Goal: Complete application form

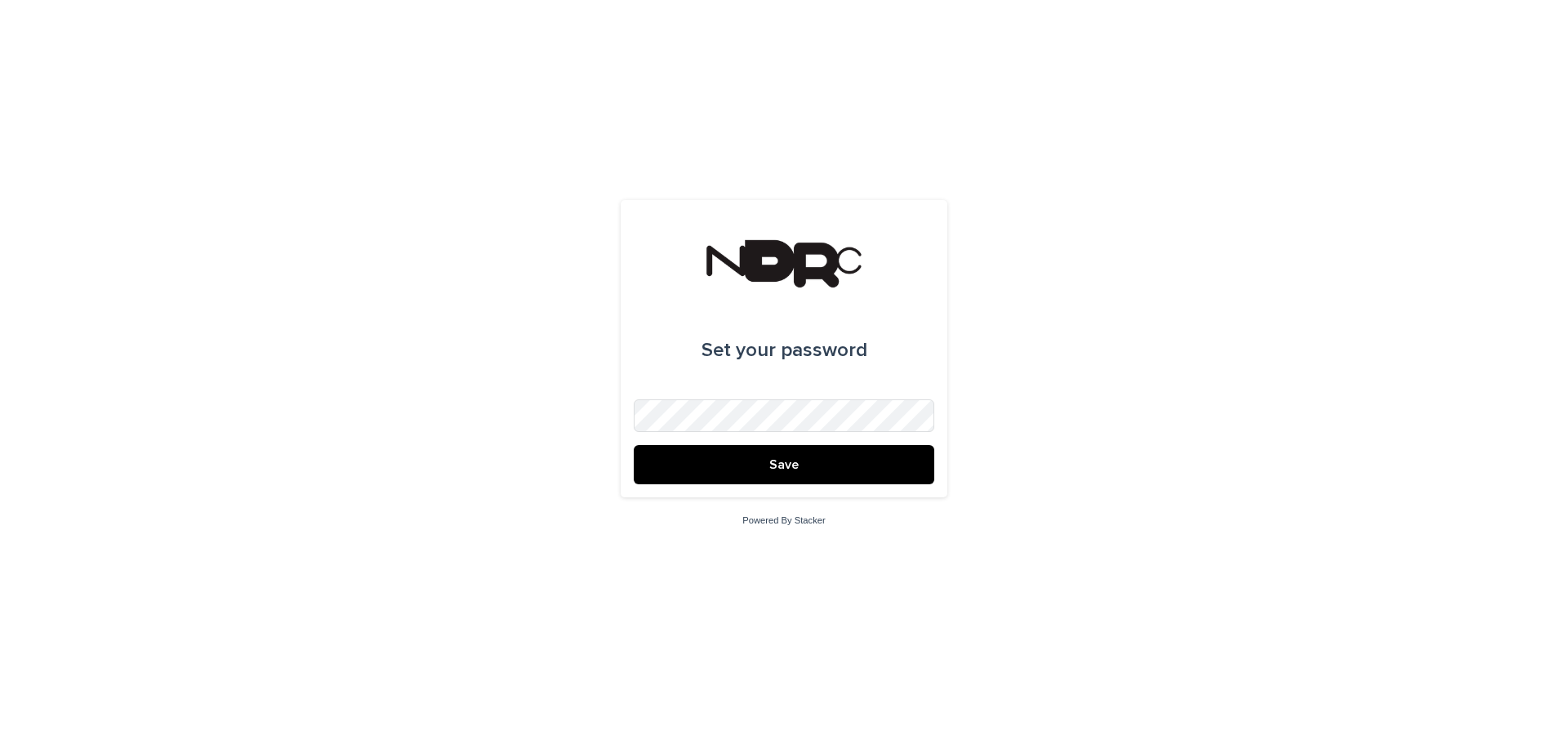
click at [816, 464] on button "Save" at bounding box center [784, 465] width 301 height 39
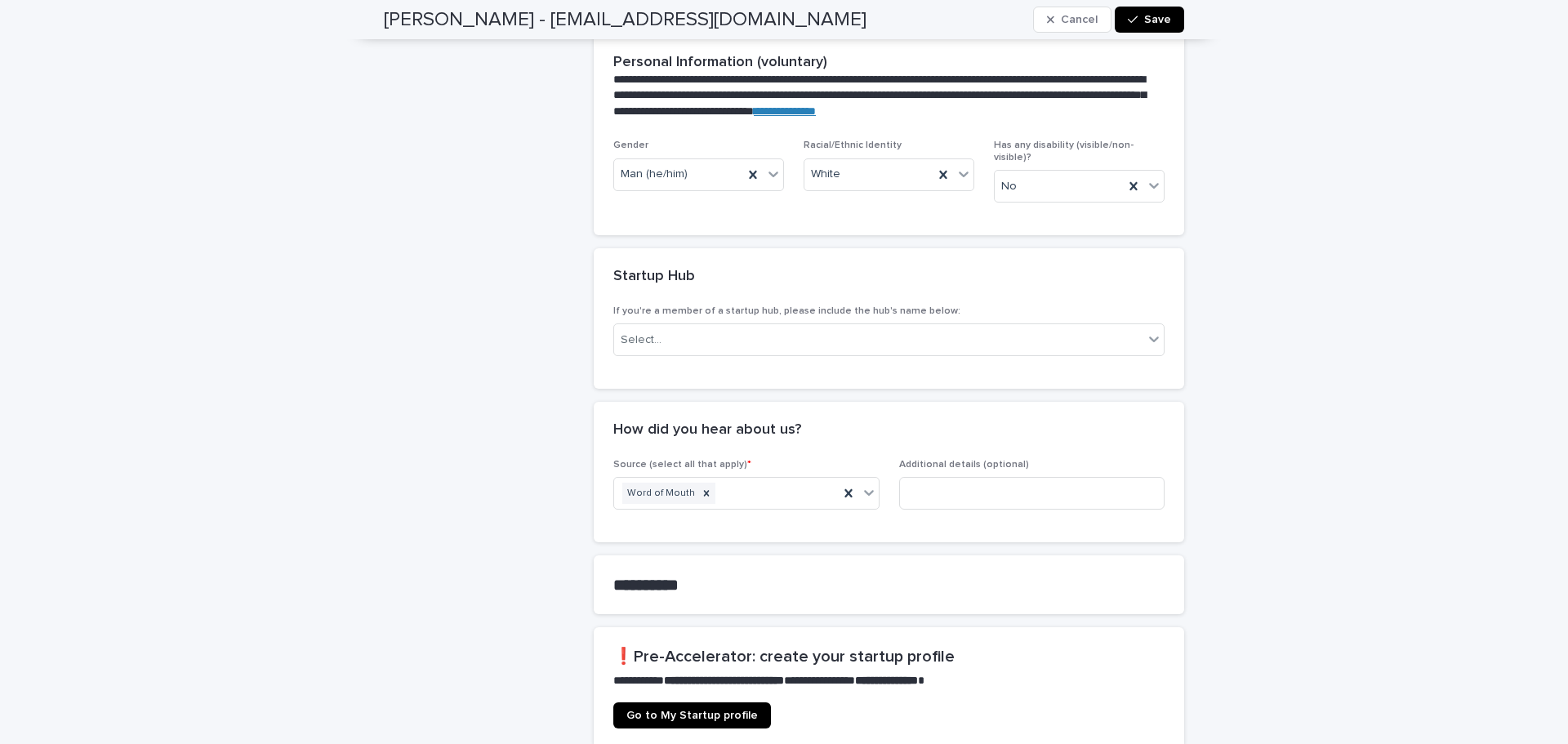
scroll to position [558, 0]
click at [1149, 337] on icon at bounding box center [1154, 340] width 10 height 6
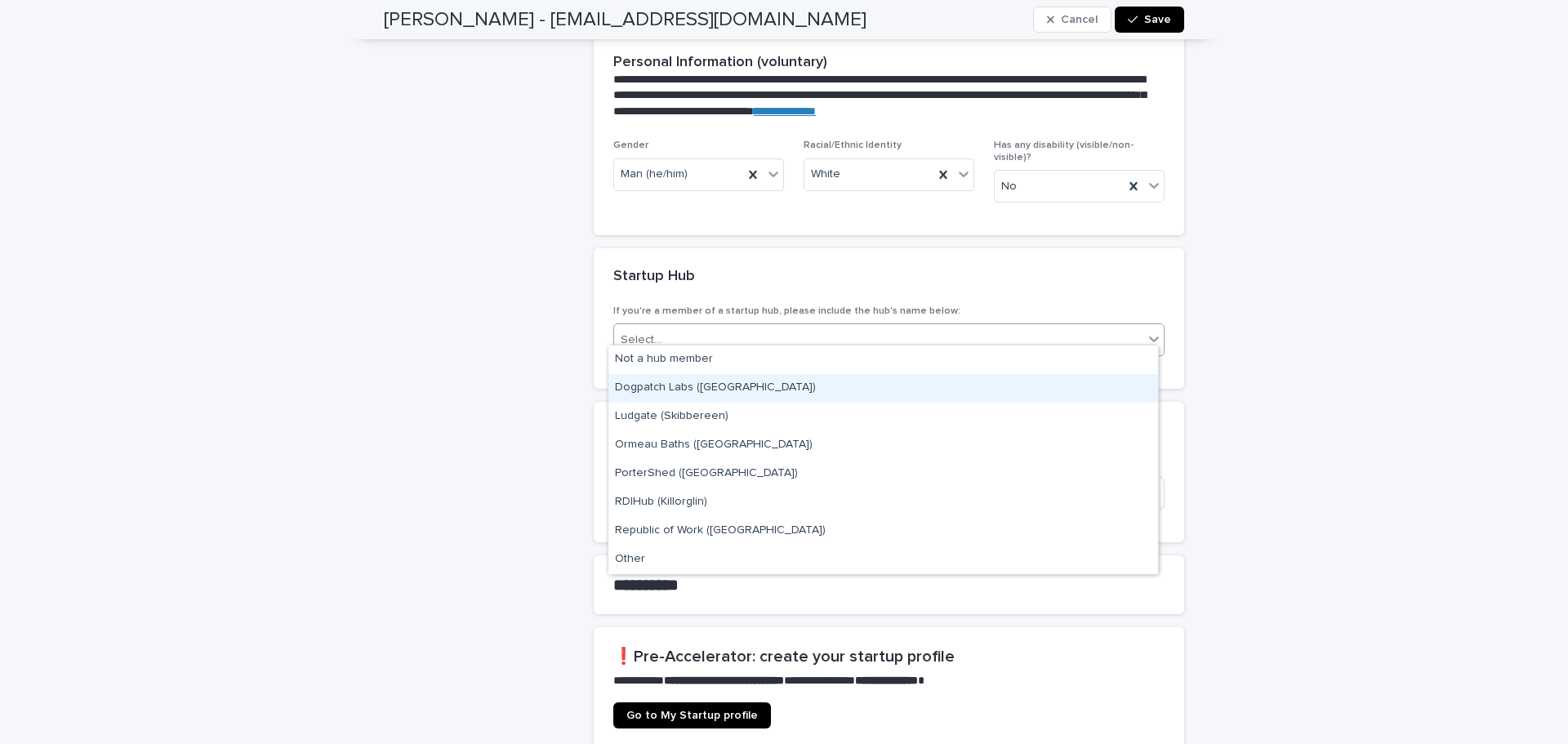
click at [1065, 387] on div "Dogpatch Labs ([GEOGRAPHIC_DATA])" at bounding box center [883, 388] width 549 height 28
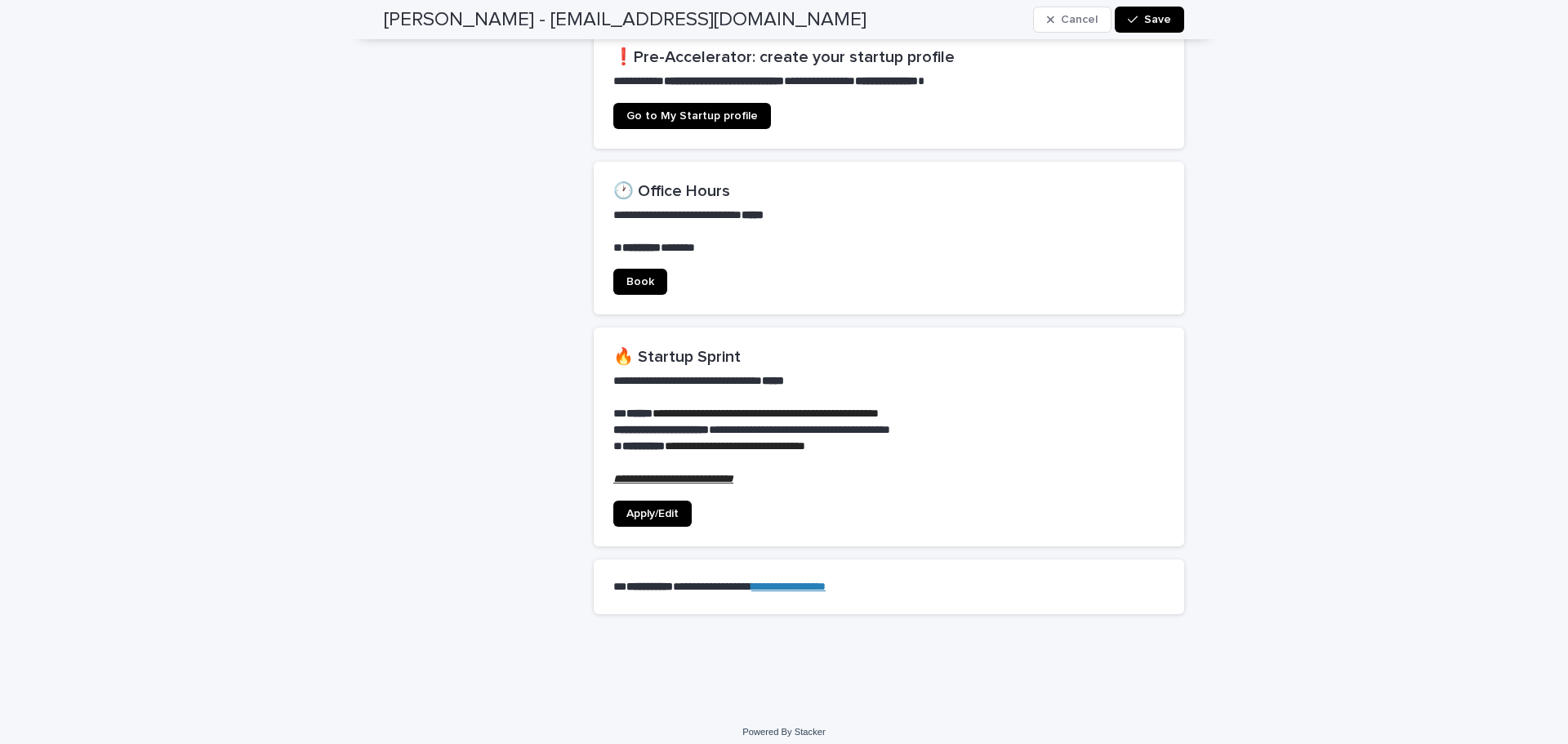
scroll to position [1156, 0]
click at [665, 474] on em "**********" at bounding box center [673, 479] width 120 height 12
click at [647, 509] on span "Apply/Edit" at bounding box center [653, 515] width 53 height 12
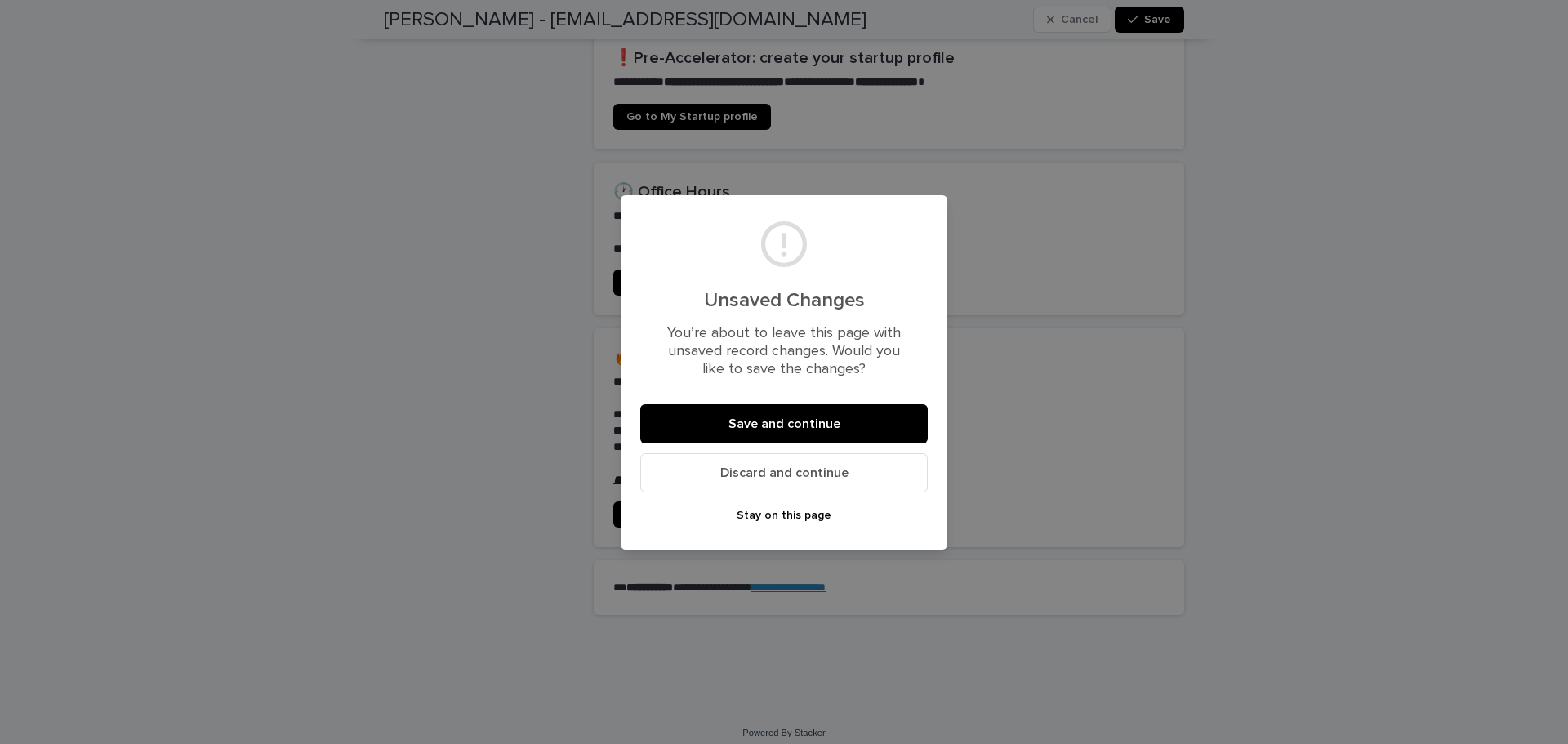
click at [728, 426] on button "Save and continue" at bounding box center [784, 424] width 288 height 39
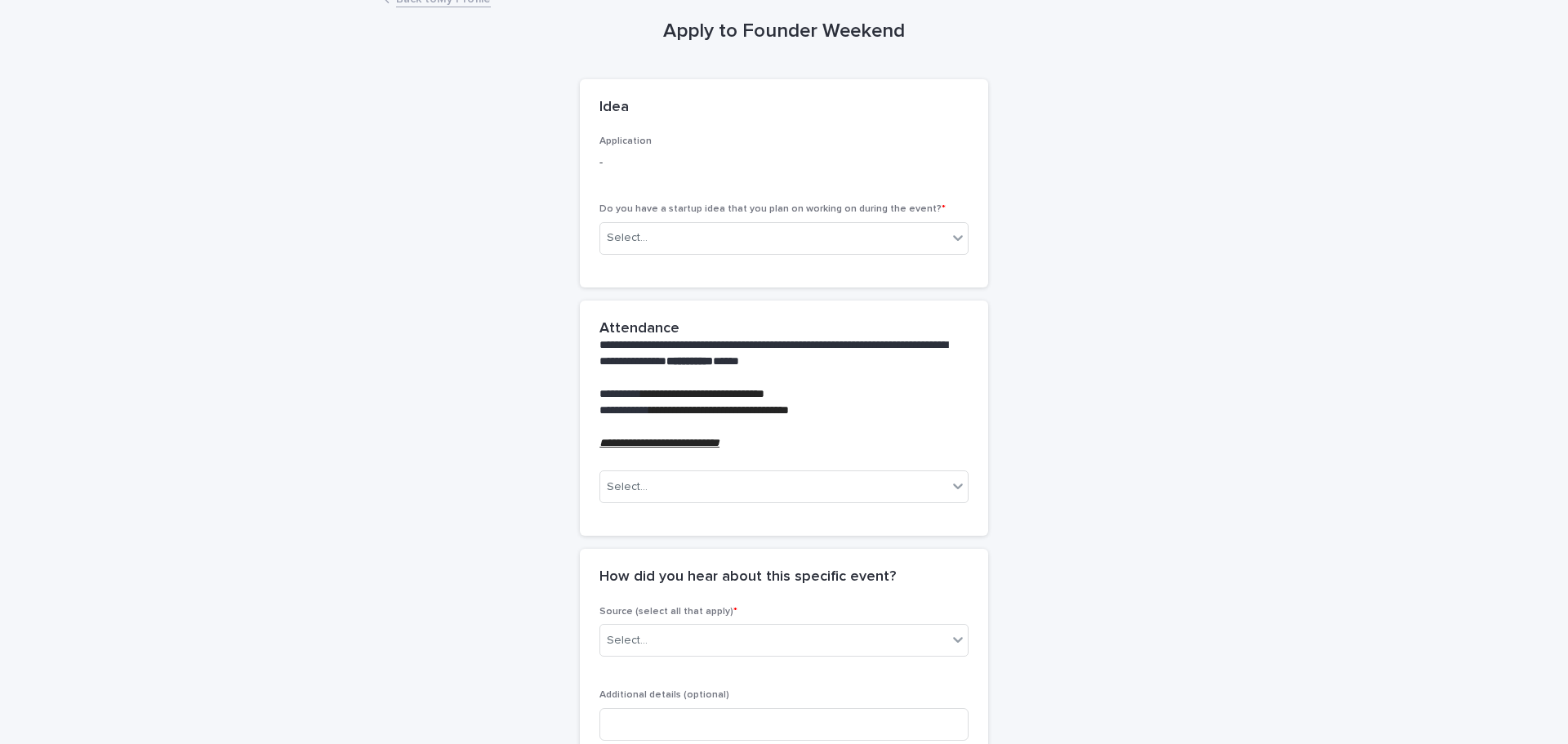
scroll to position [67, 0]
click at [939, 239] on div "Select..." at bounding box center [774, 237] width 347 height 27
click at [914, 287] on div "No" at bounding box center [778, 297] width 368 height 28
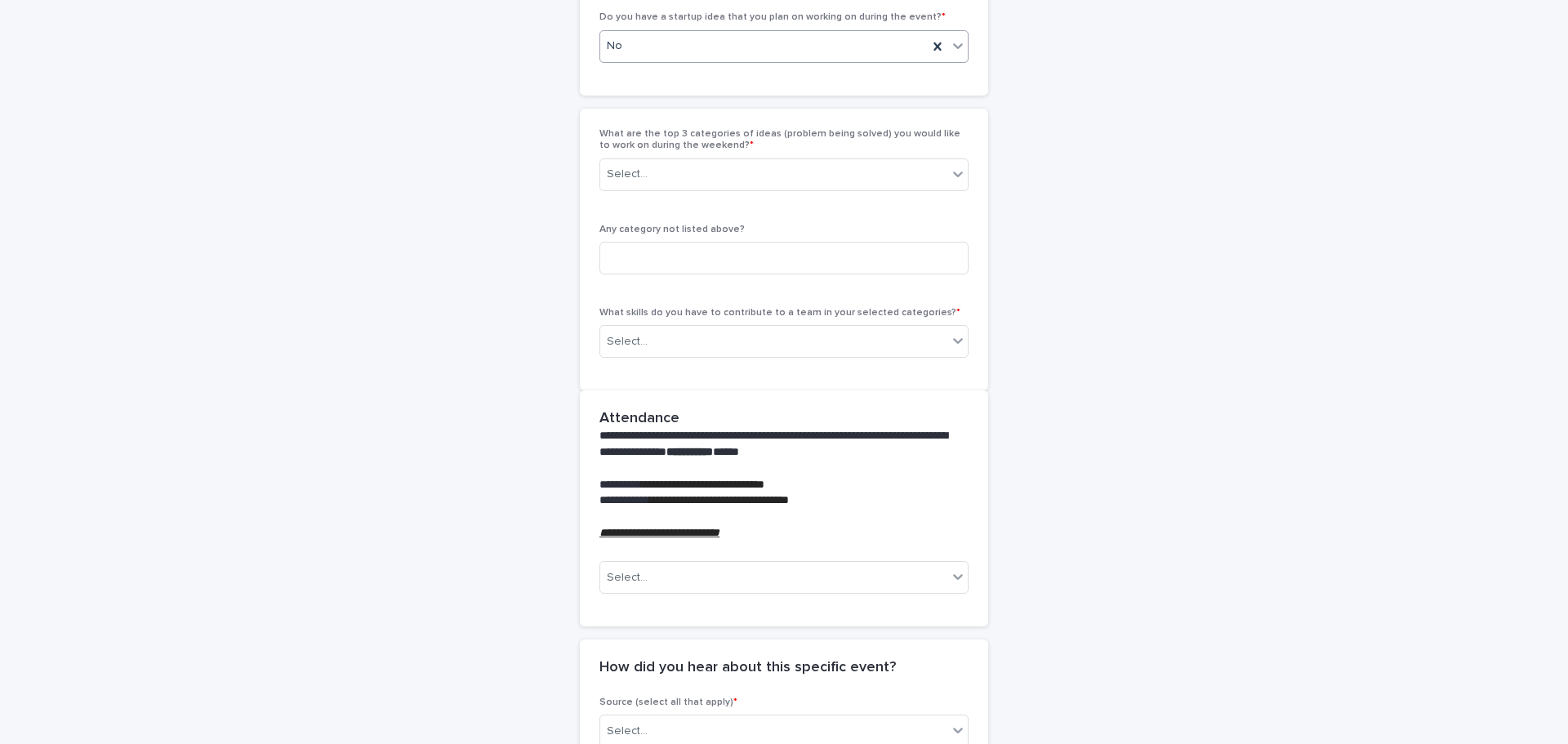
scroll to position [273, 0]
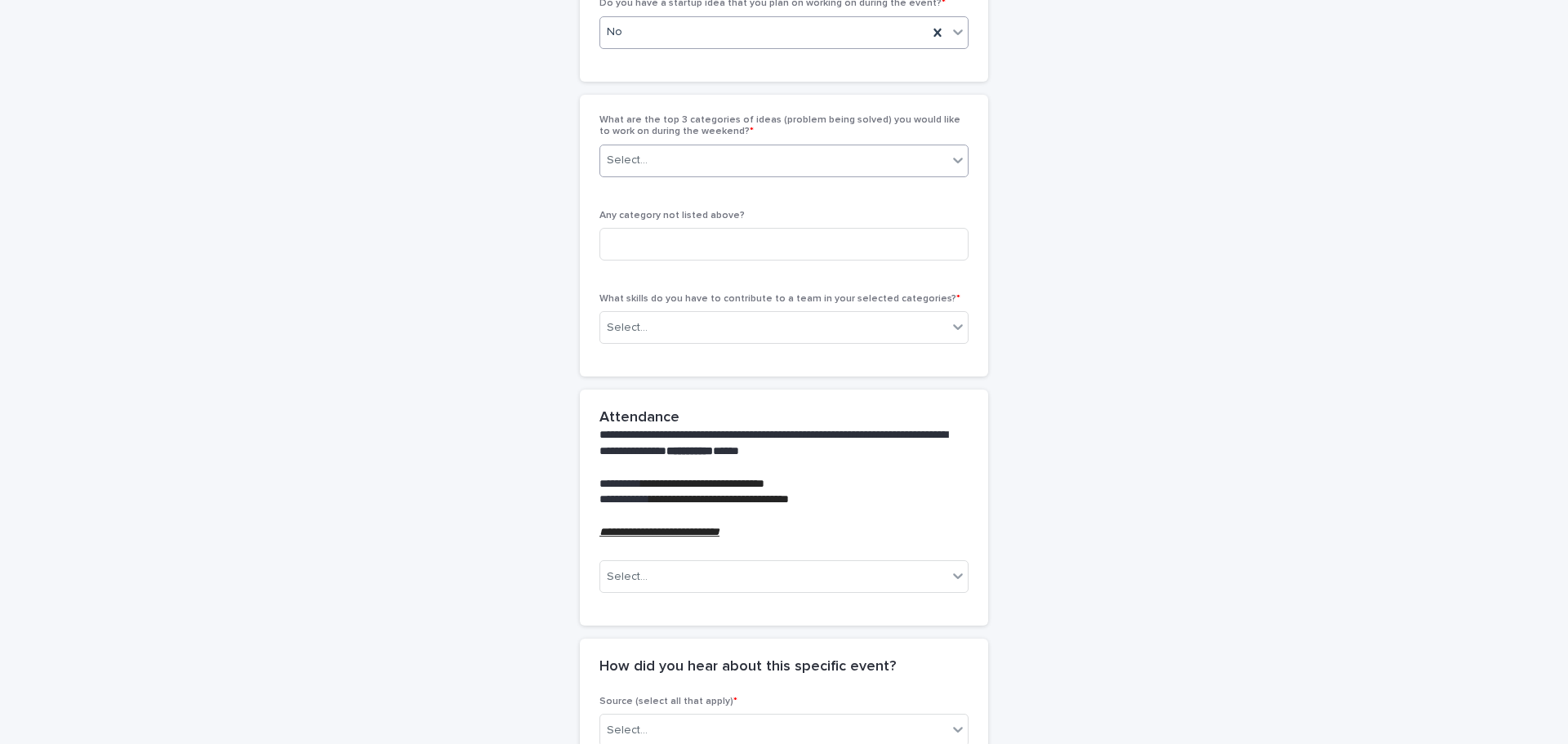
click at [953, 156] on icon at bounding box center [957, 160] width 17 height 17
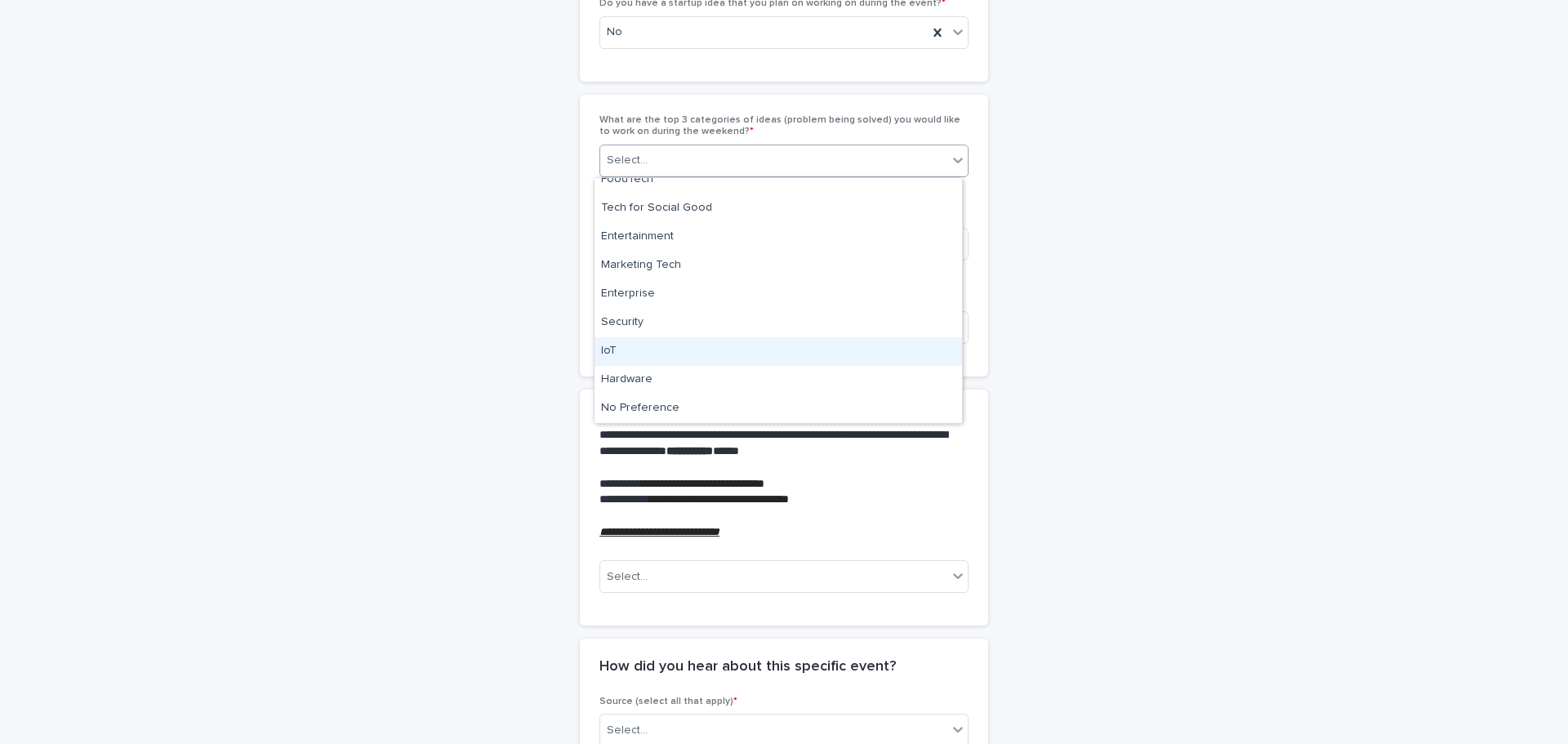
scroll to position [184, 0]
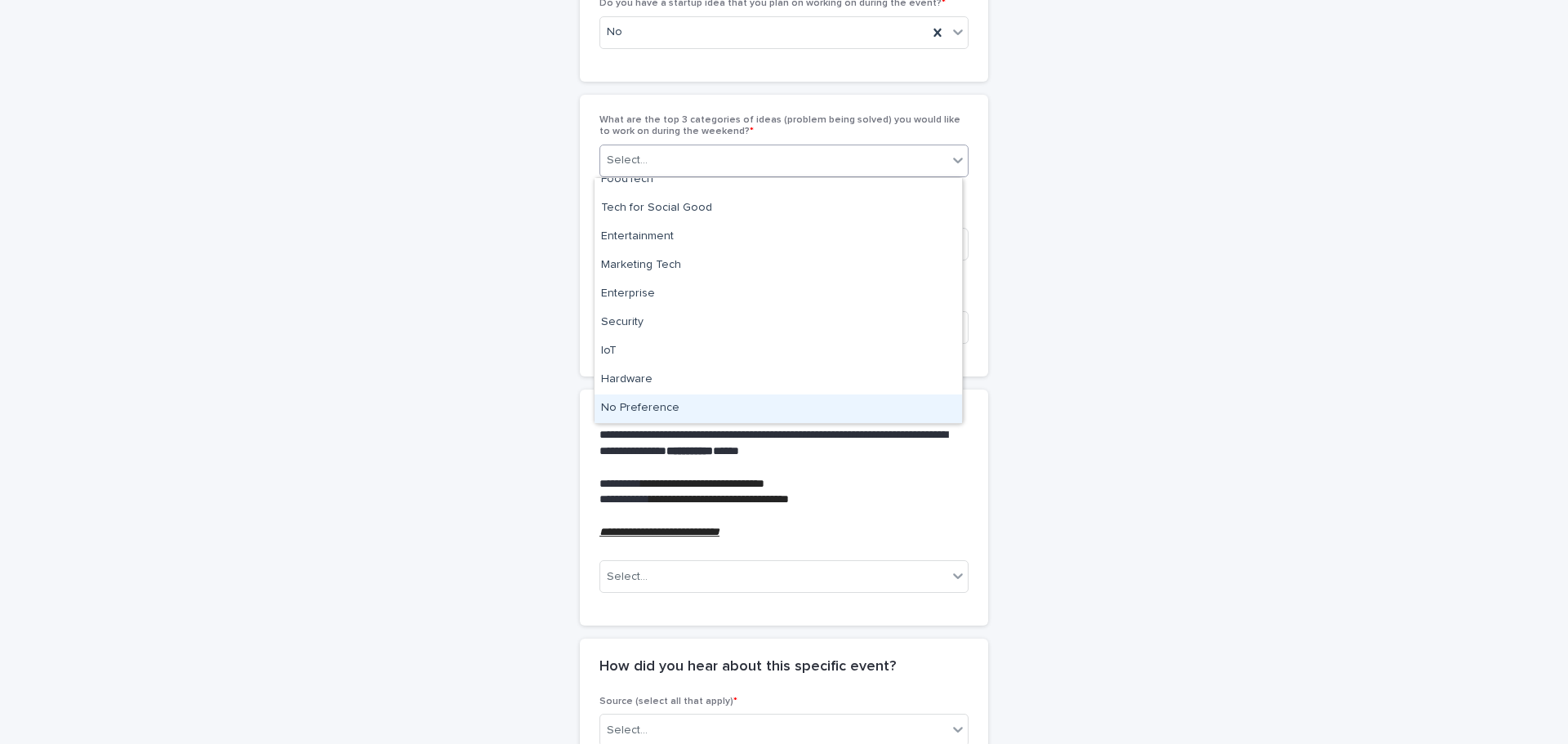
click at [844, 402] on div "No Preference" at bounding box center [778, 408] width 368 height 28
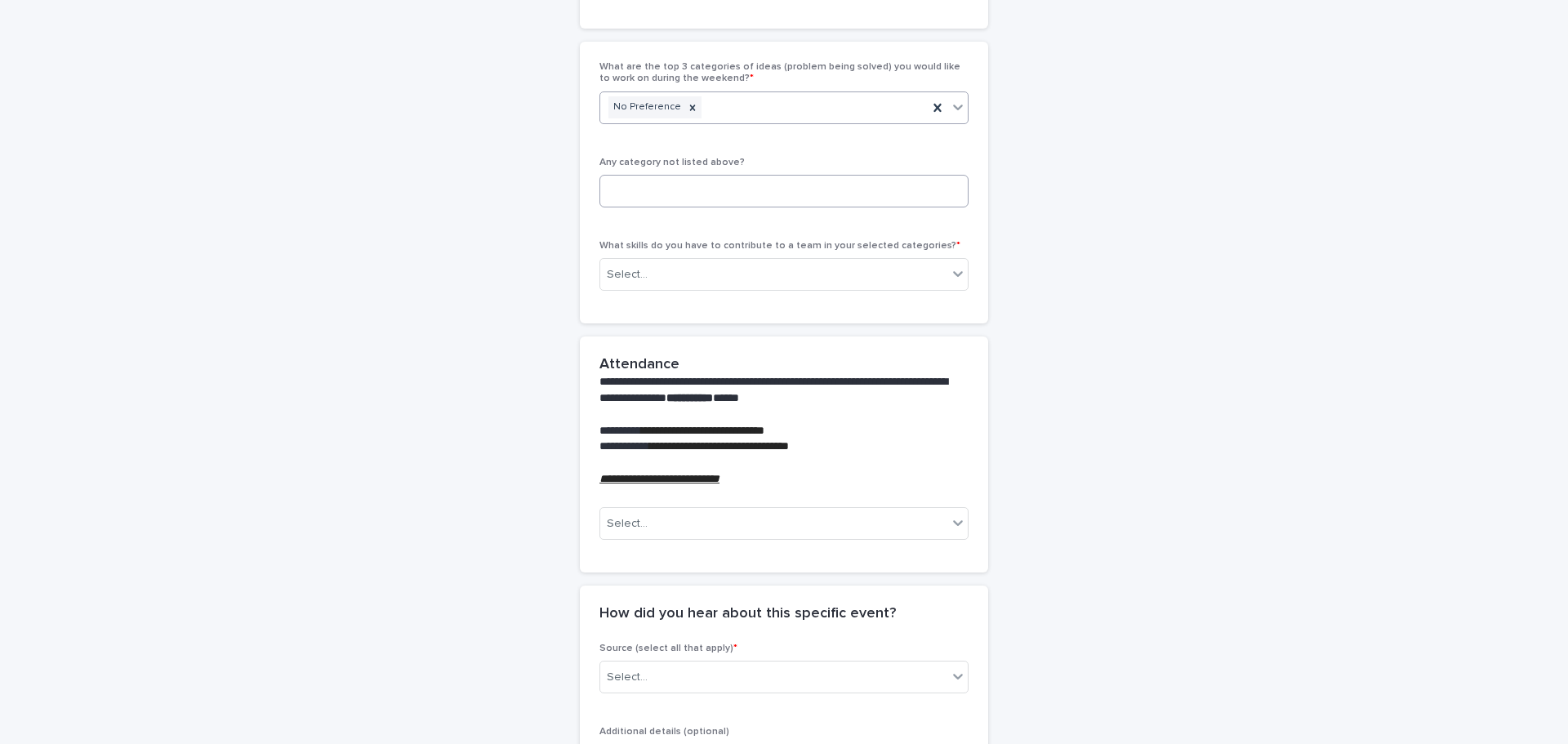
scroll to position [325, 0]
click at [948, 281] on div at bounding box center [958, 274] width 20 height 29
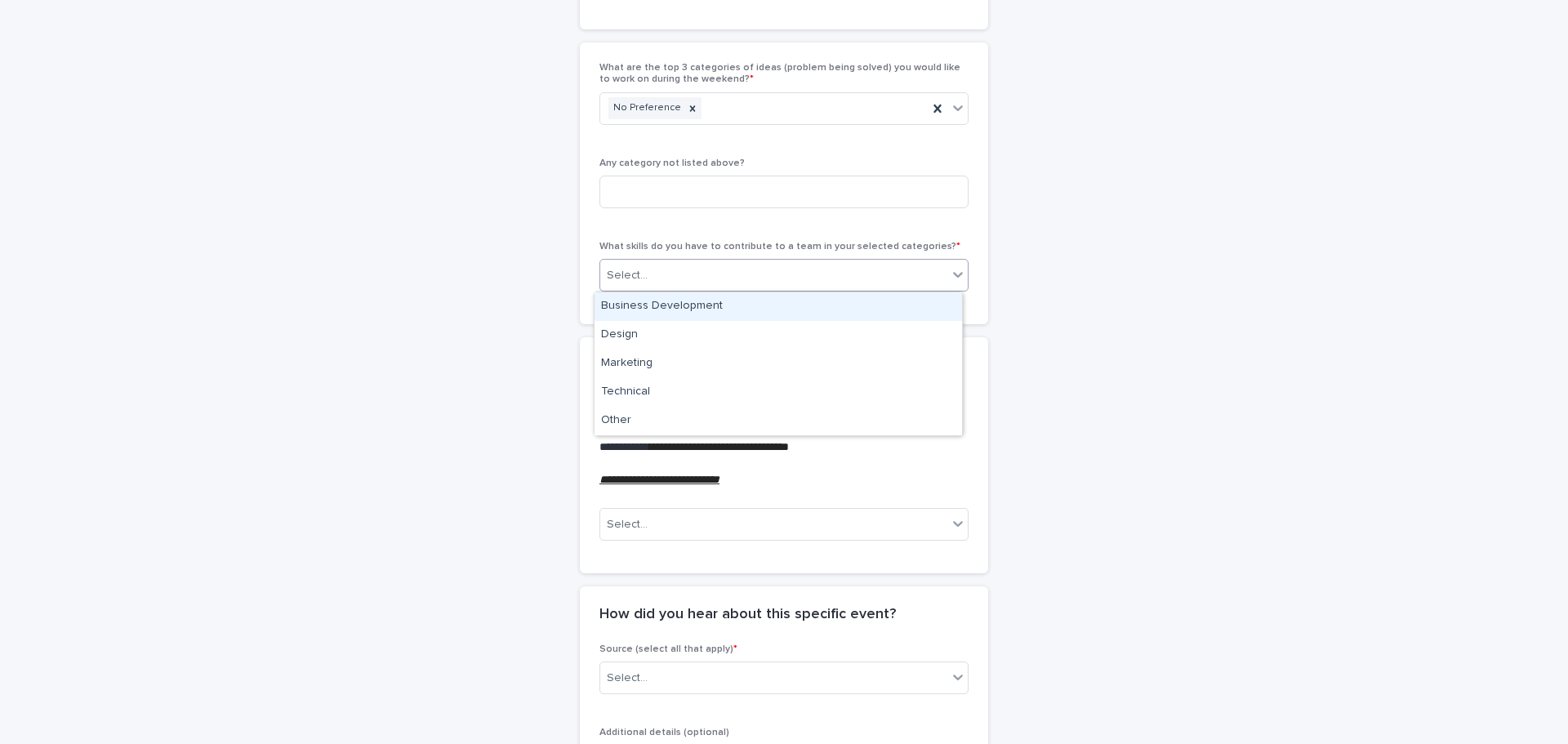
drag, startPoint x: 909, startPoint y: 321, endPoint x: 904, endPoint y: 308, distance: 13.9
click at [904, 308] on div "Business Development" at bounding box center [778, 307] width 368 height 28
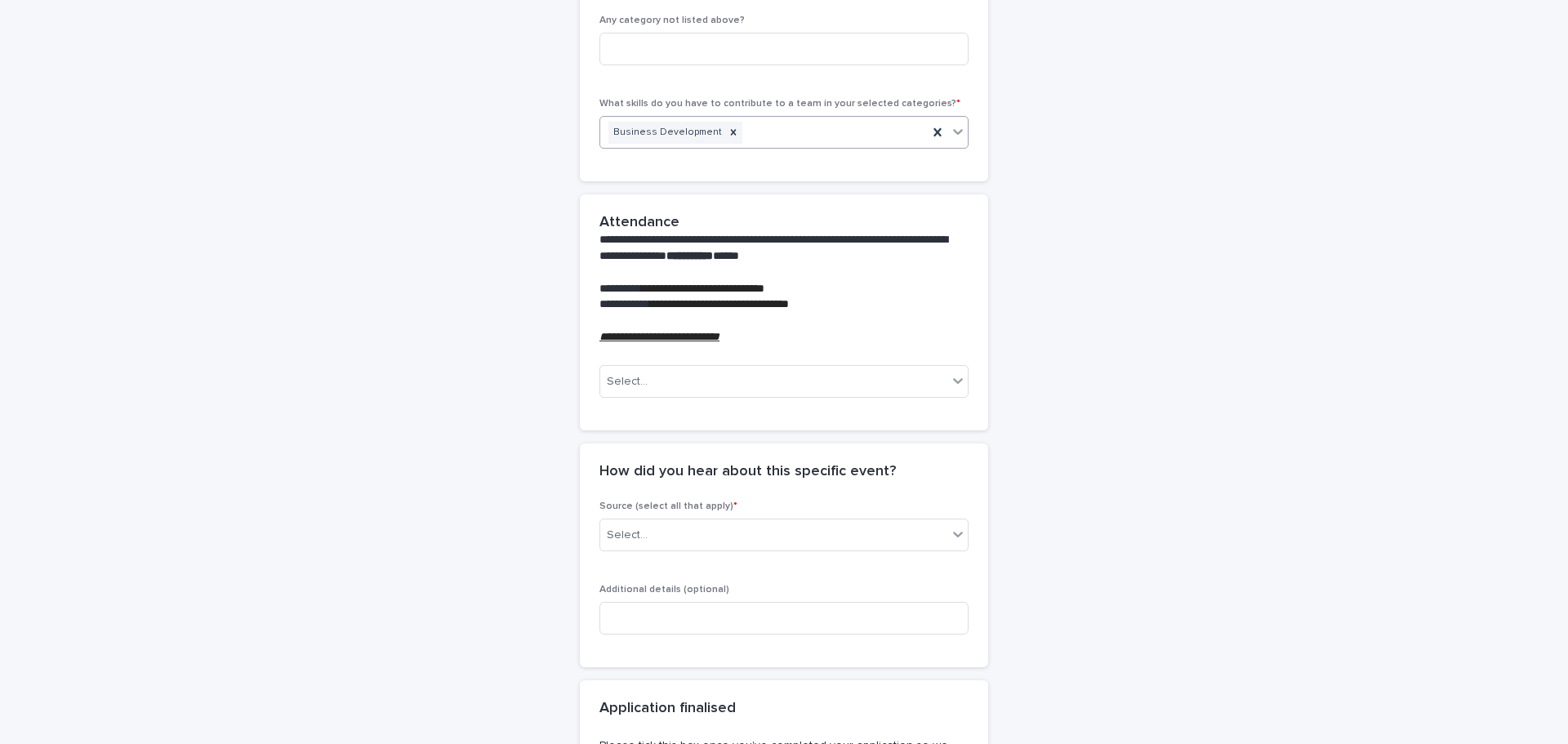
scroll to position [468, 0]
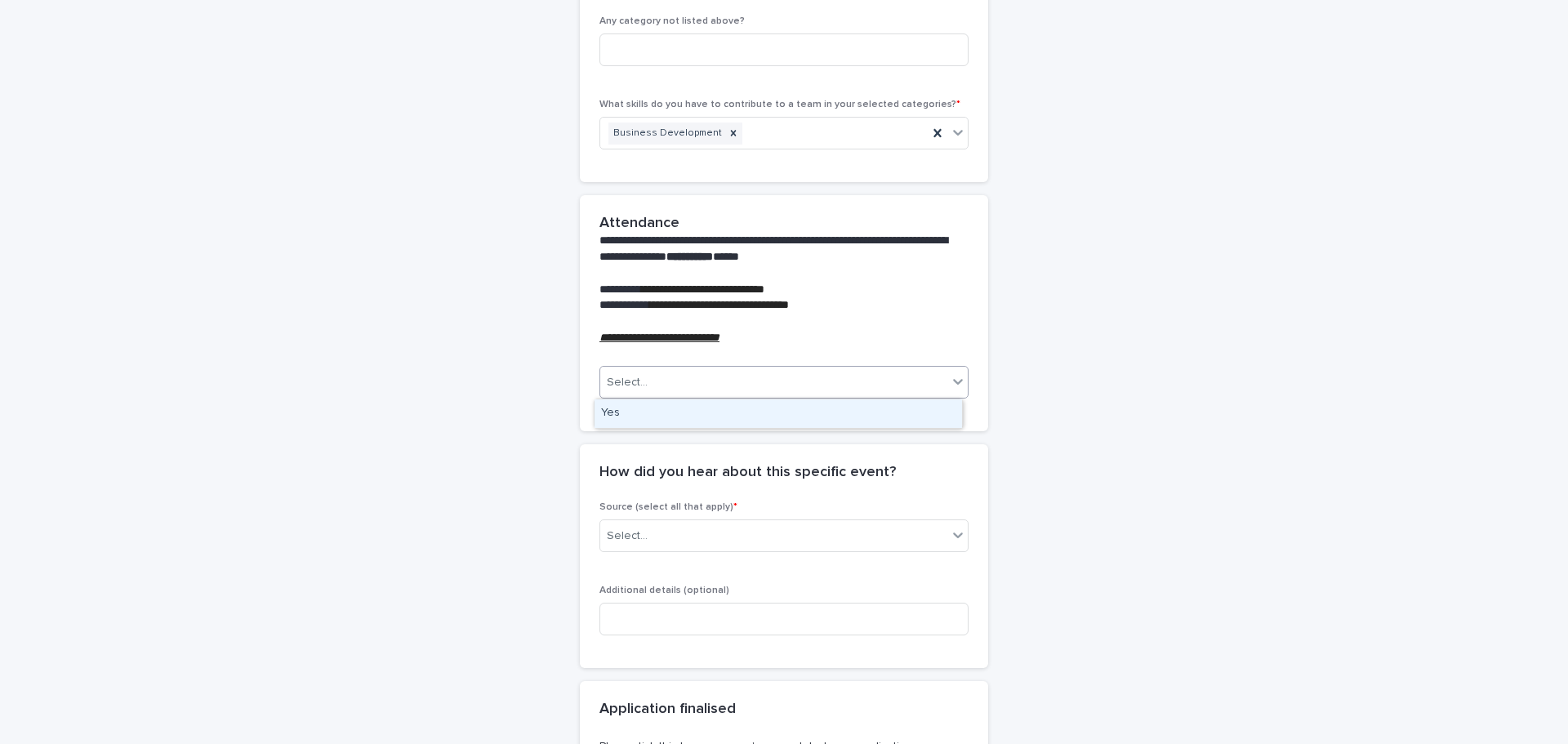
click at [939, 379] on div "Select..." at bounding box center [774, 383] width 347 height 27
click at [915, 415] on div "Yes" at bounding box center [778, 413] width 368 height 28
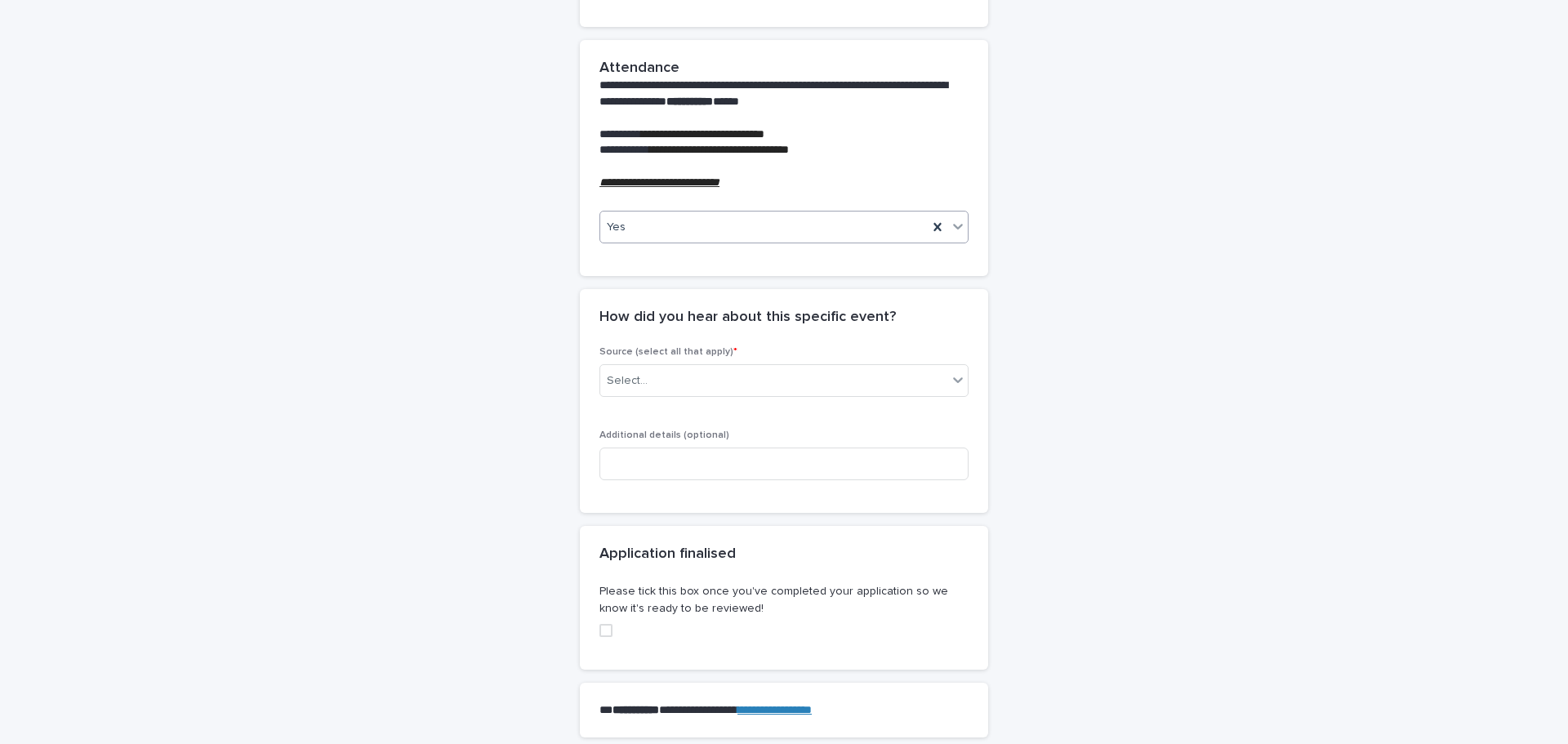
scroll to position [623, 0]
click at [953, 379] on icon at bounding box center [957, 380] width 17 height 17
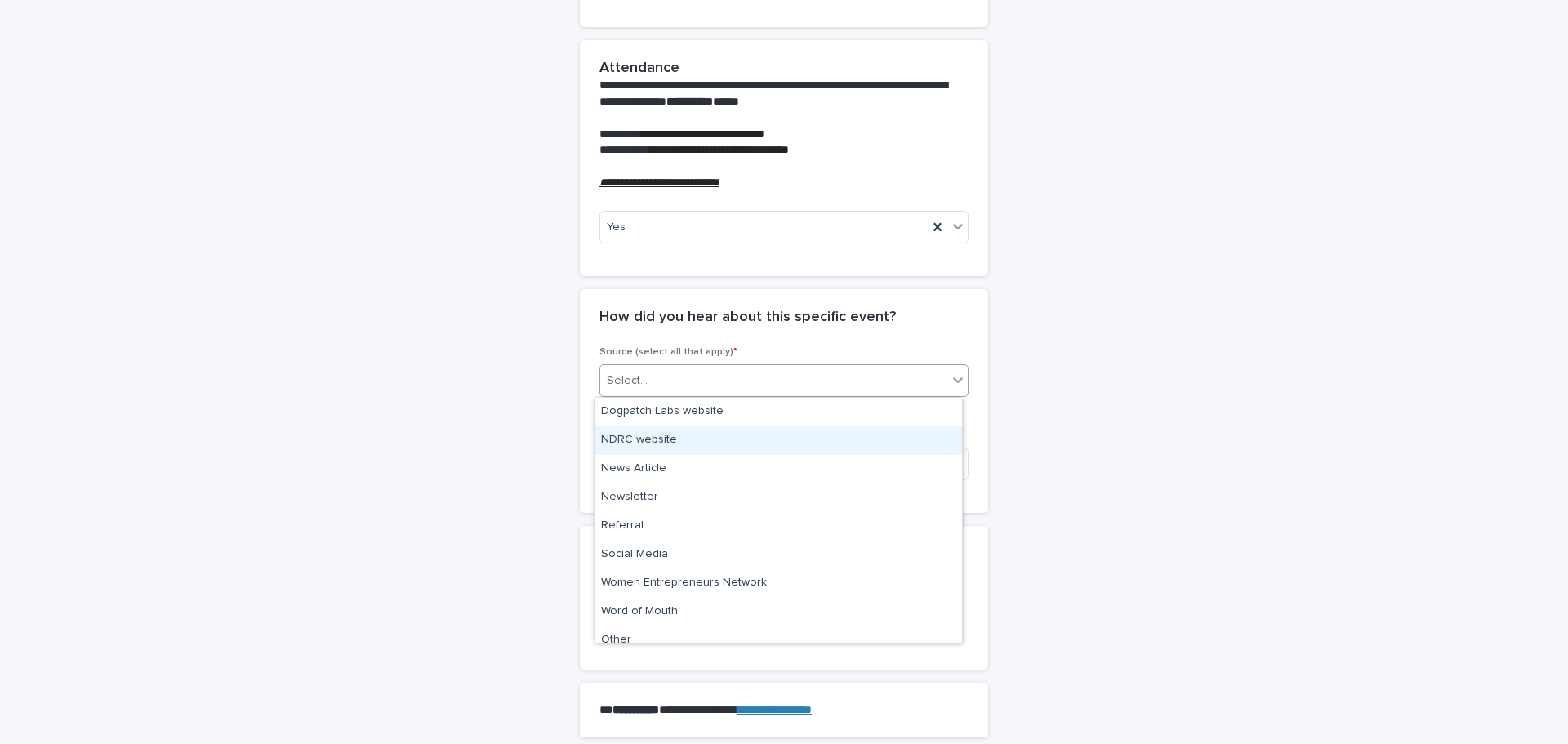
click at [912, 429] on div "NDRC website" at bounding box center [778, 440] width 368 height 28
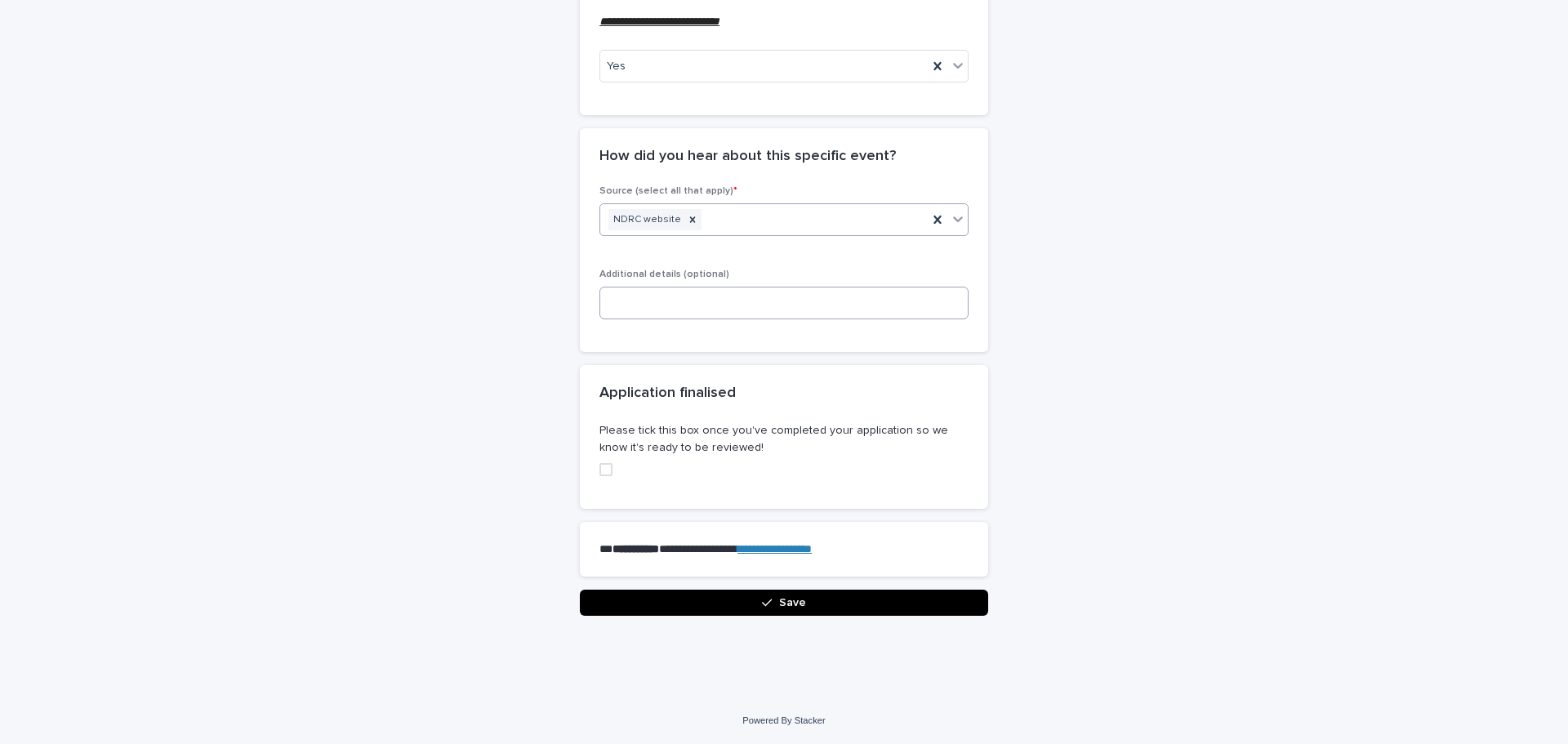
scroll to position [783, 0]
click at [599, 473] on span at bounding box center [605, 470] width 13 height 13
click at [725, 606] on button "Save" at bounding box center [784, 603] width 408 height 26
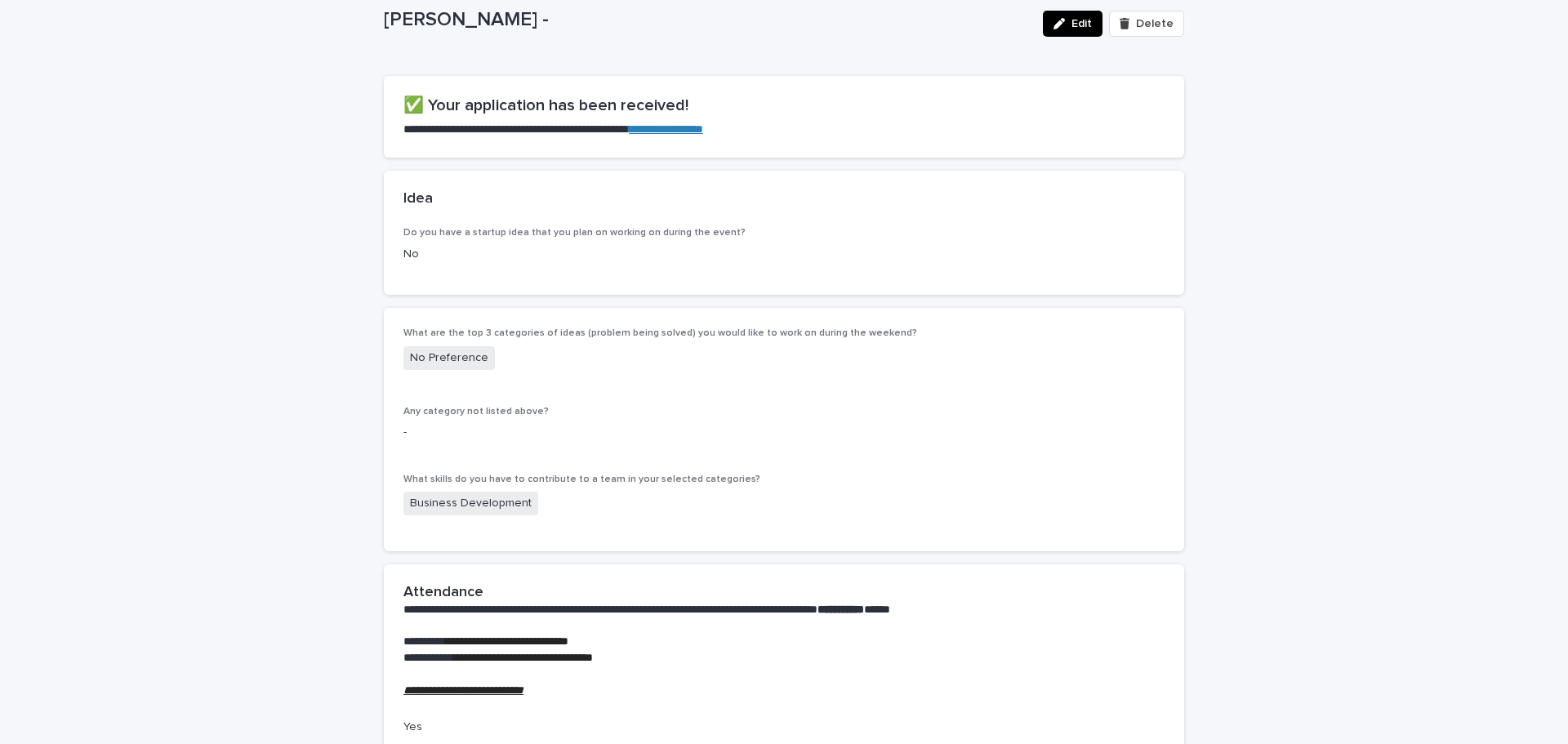
scroll to position [0, 0]
